Goal: Task Accomplishment & Management: Manage account settings

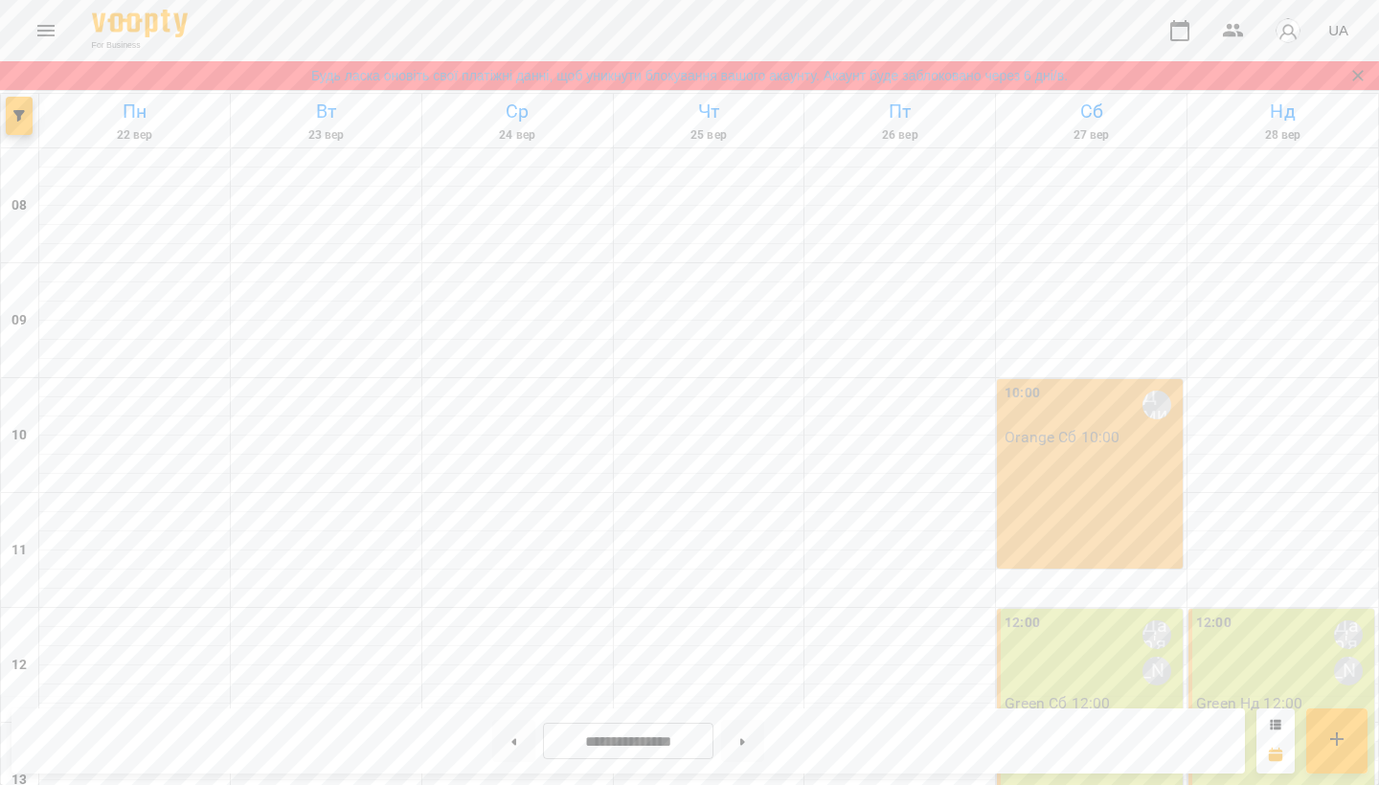
scroll to position [581, 0]
click at [513, 740] on button at bounding box center [513, 741] width 43 height 42
type input "**********"
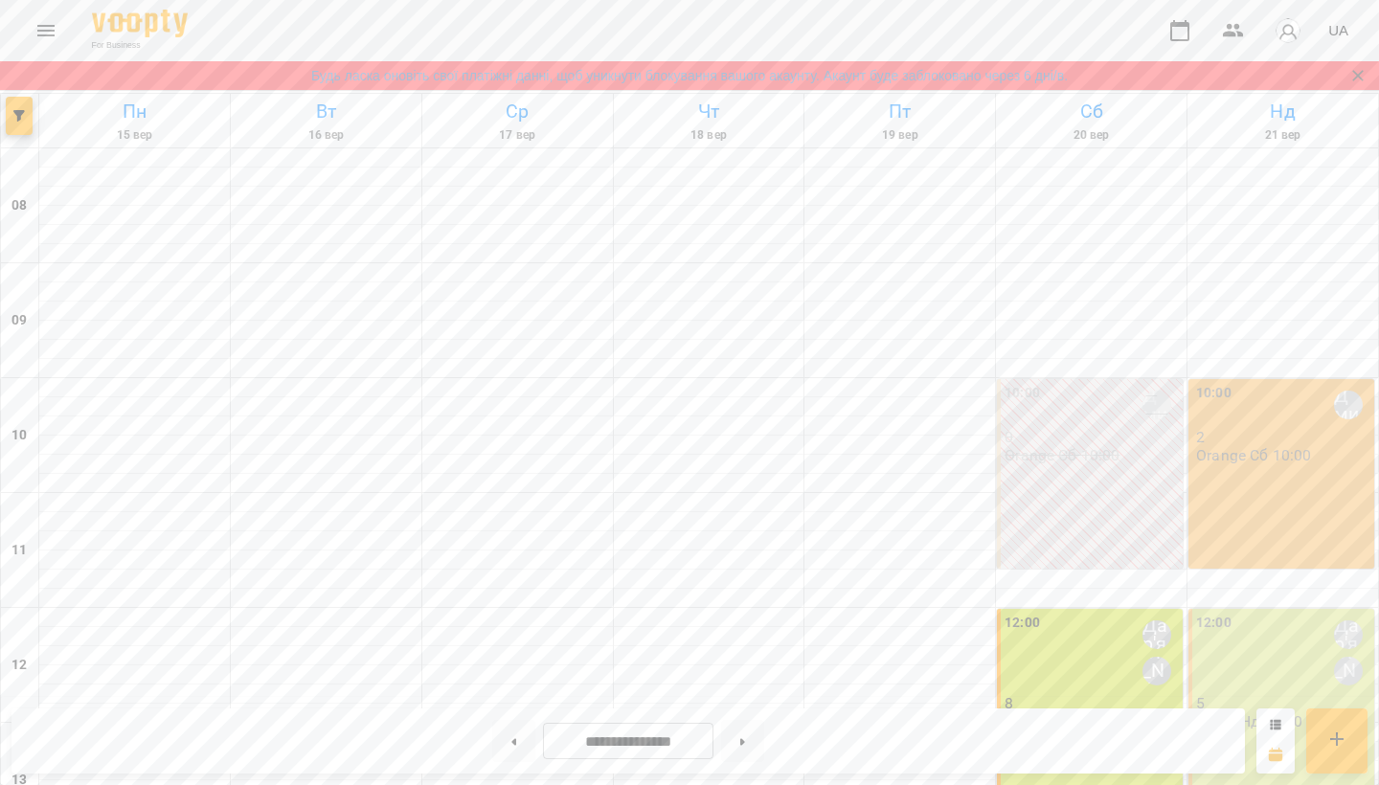
scroll to position [225, 0]
click at [1276, 379] on div "10:00 [PERSON_NAME] 2 Orange Сб 10:00" at bounding box center [1281, 474] width 186 height 190
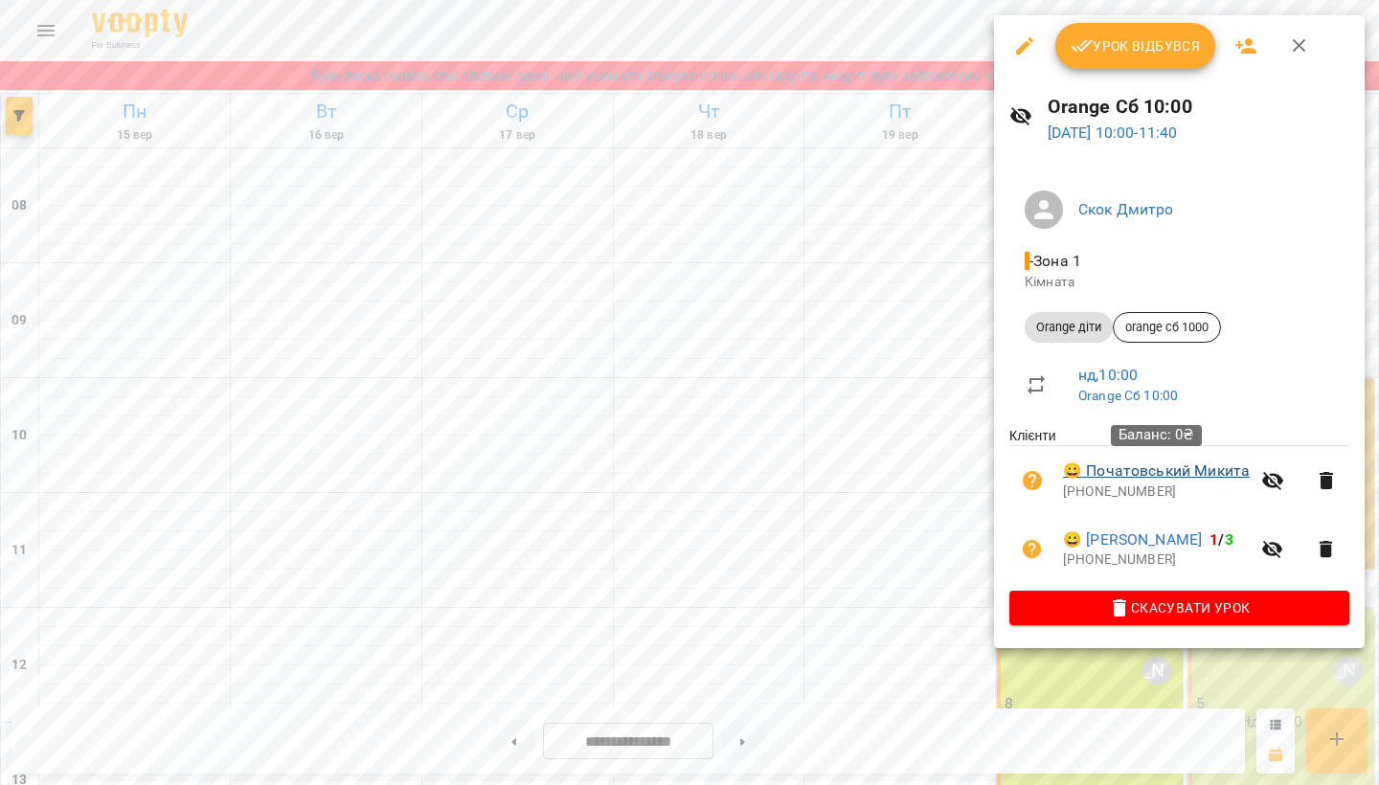
click at [1185, 465] on link "😀 [PERSON_NAME]" at bounding box center [1156, 471] width 187 height 23
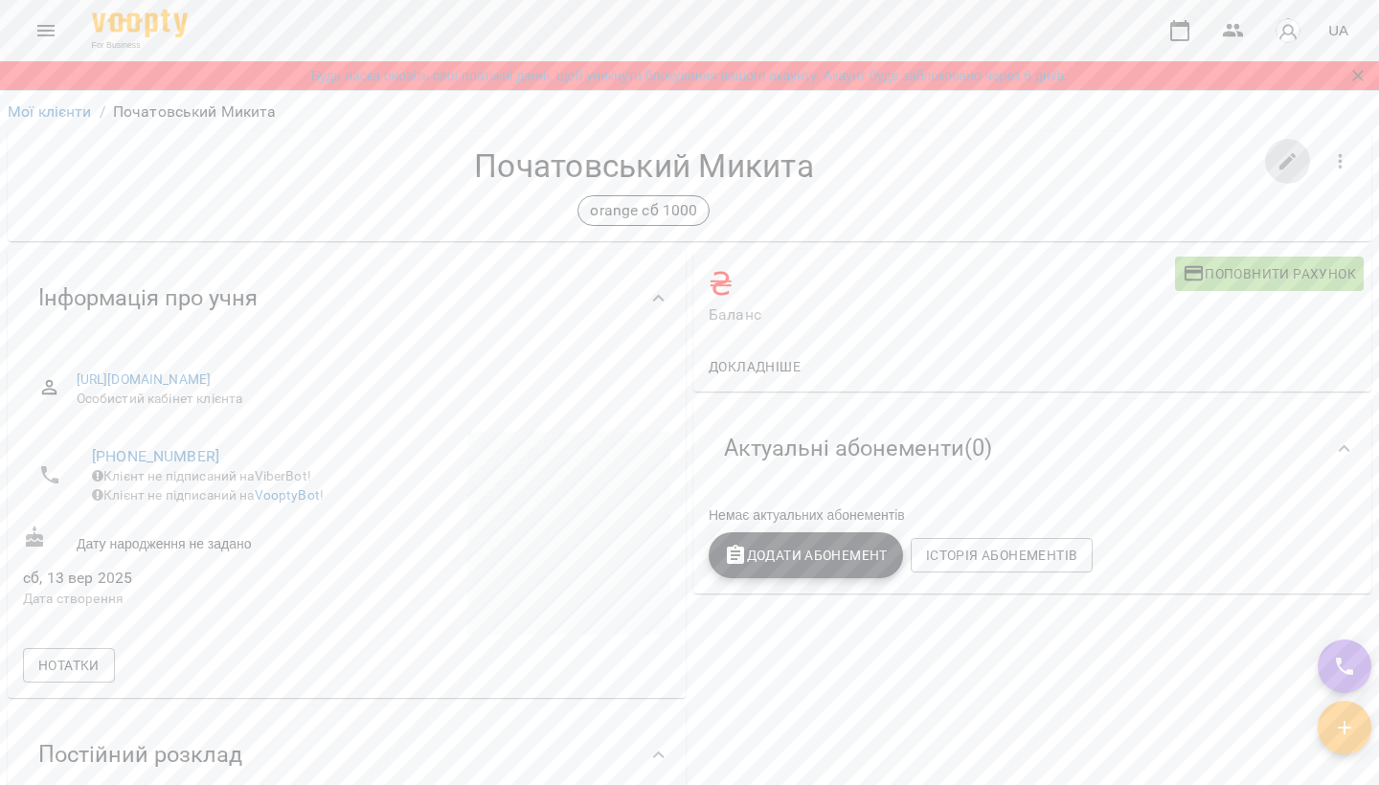
click at [1292, 151] on icon "button" at bounding box center [1287, 161] width 23 height 23
select select "**"
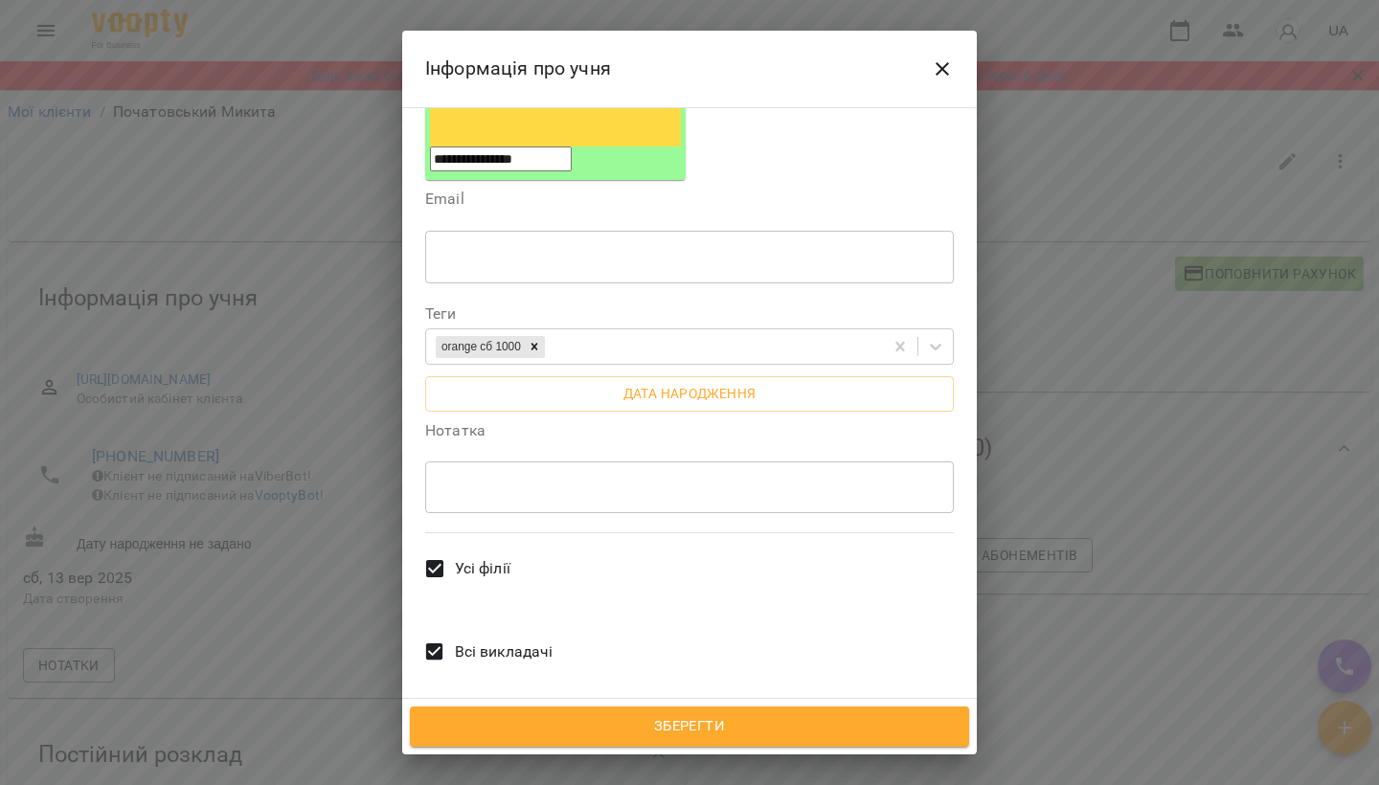
scroll to position [368, 0]
click at [954, 81] on button "Close" at bounding box center [942, 69] width 46 height 46
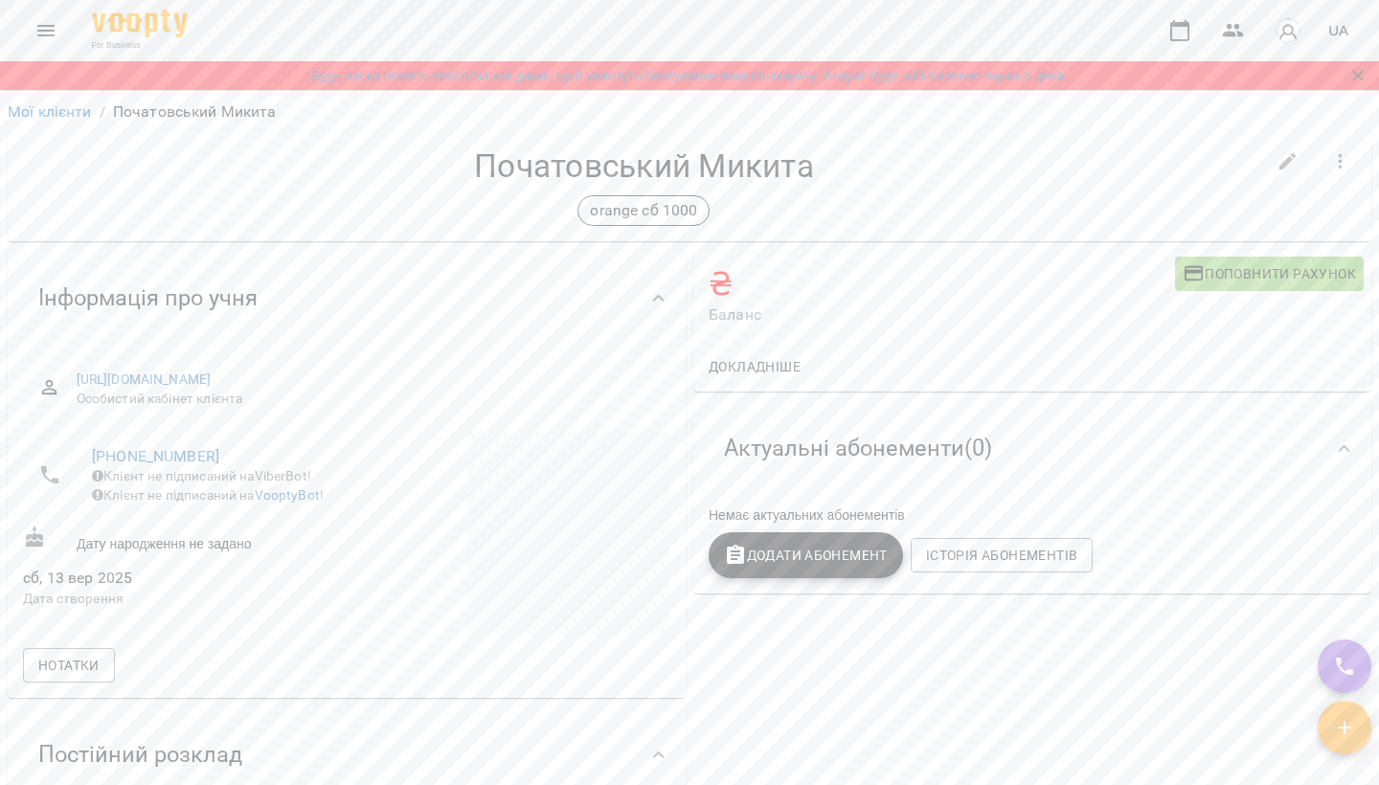
scroll to position [0, 0]
click at [1358, 70] on icon "Закрити сповіщення" at bounding box center [1357, 75] width 19 height 19
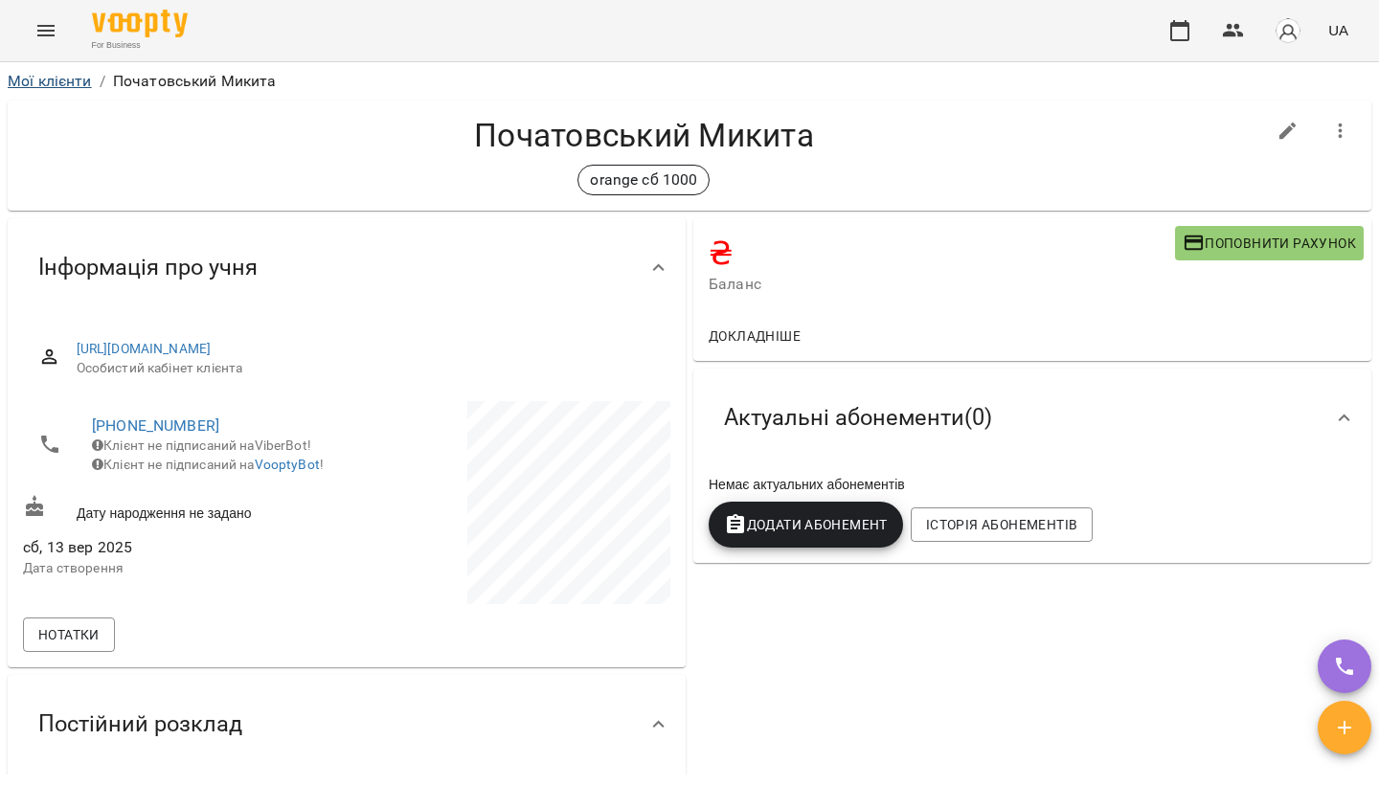
click at [45, 80] on link "Мої клієнти" at bounding box center [50, 81] width 84 height 18
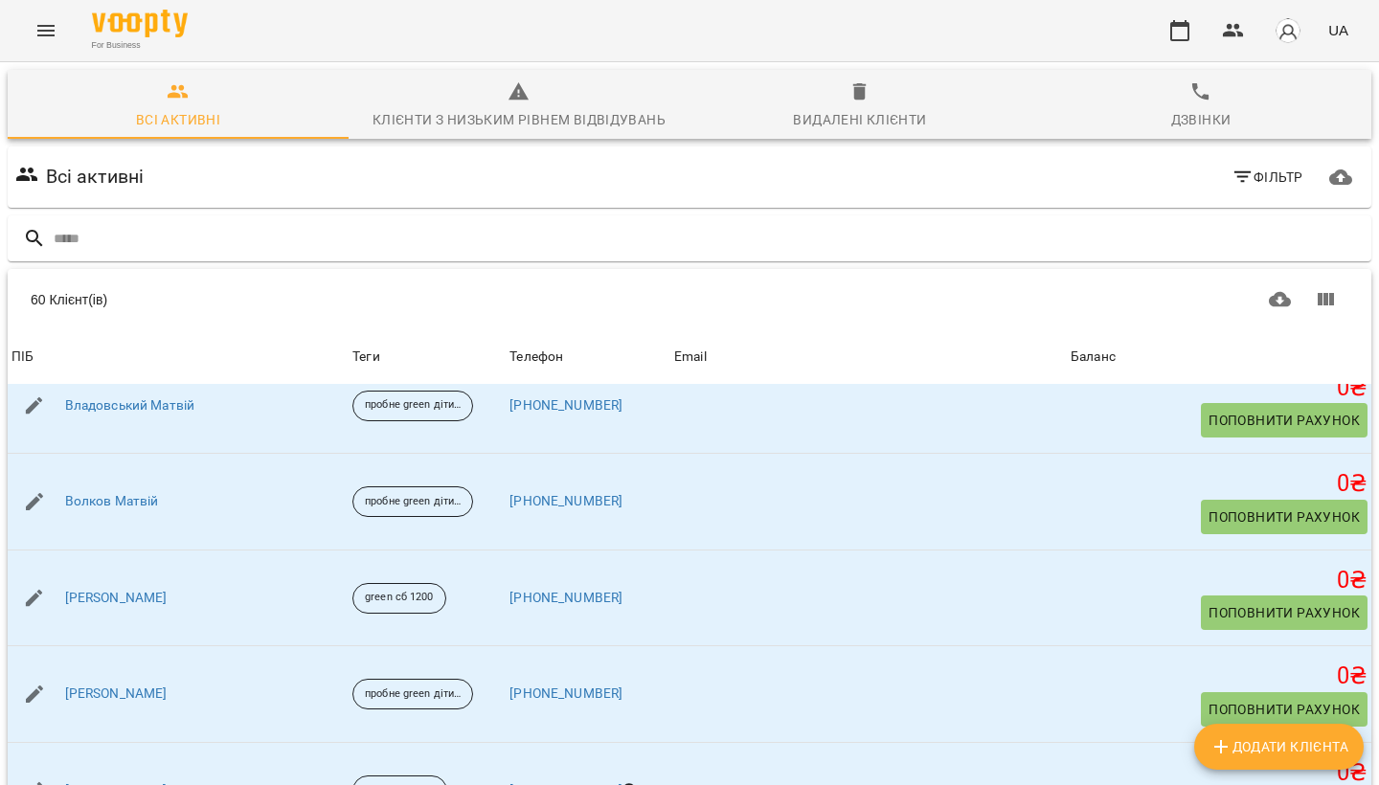
scroll to position [227, 0]
